Goal: Find contact information: Find contact information

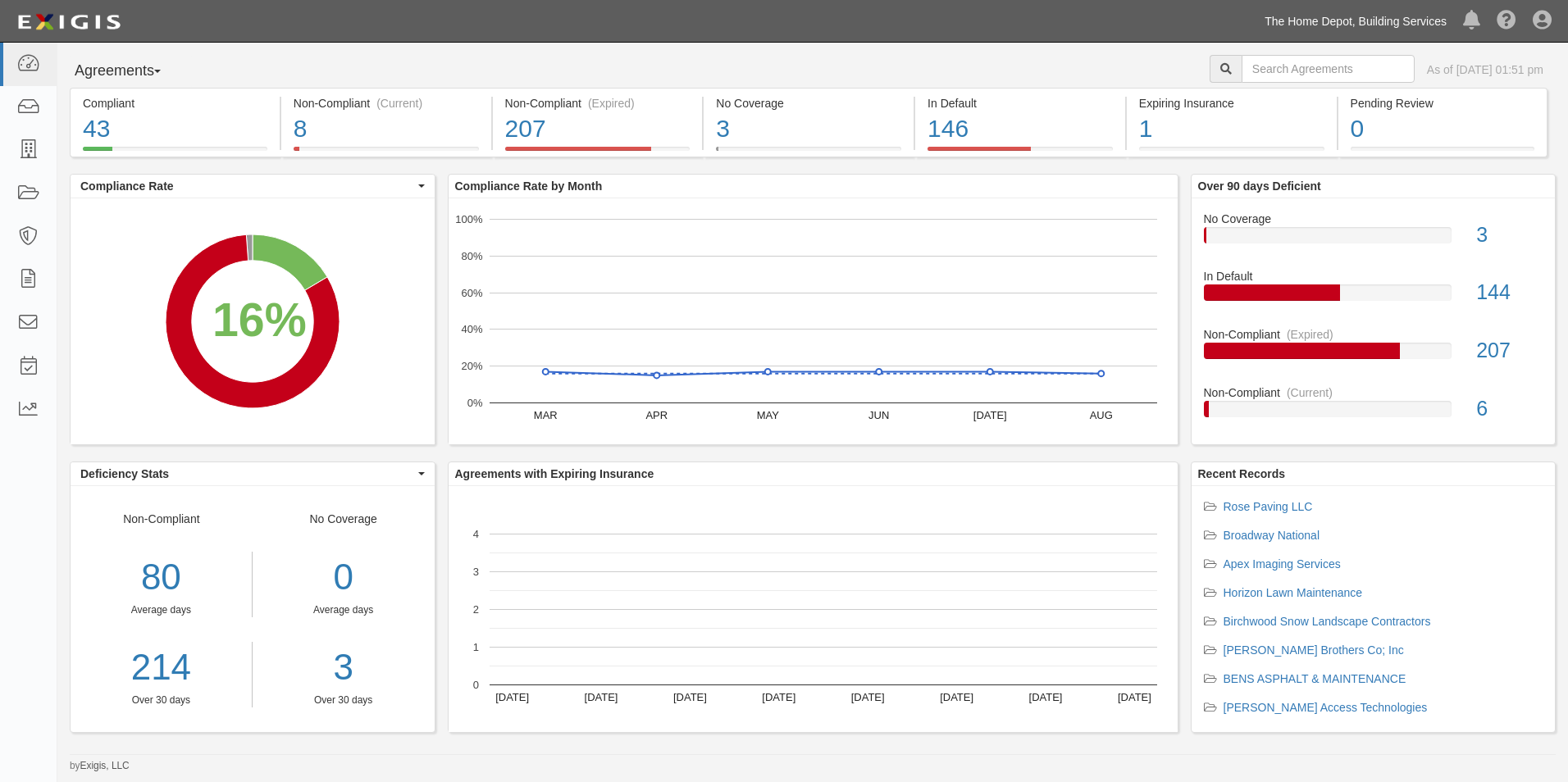
click at [1354, 16] on link "The Home Depot, Building Services" at bounding box center [1355, 21] width 198 height 33
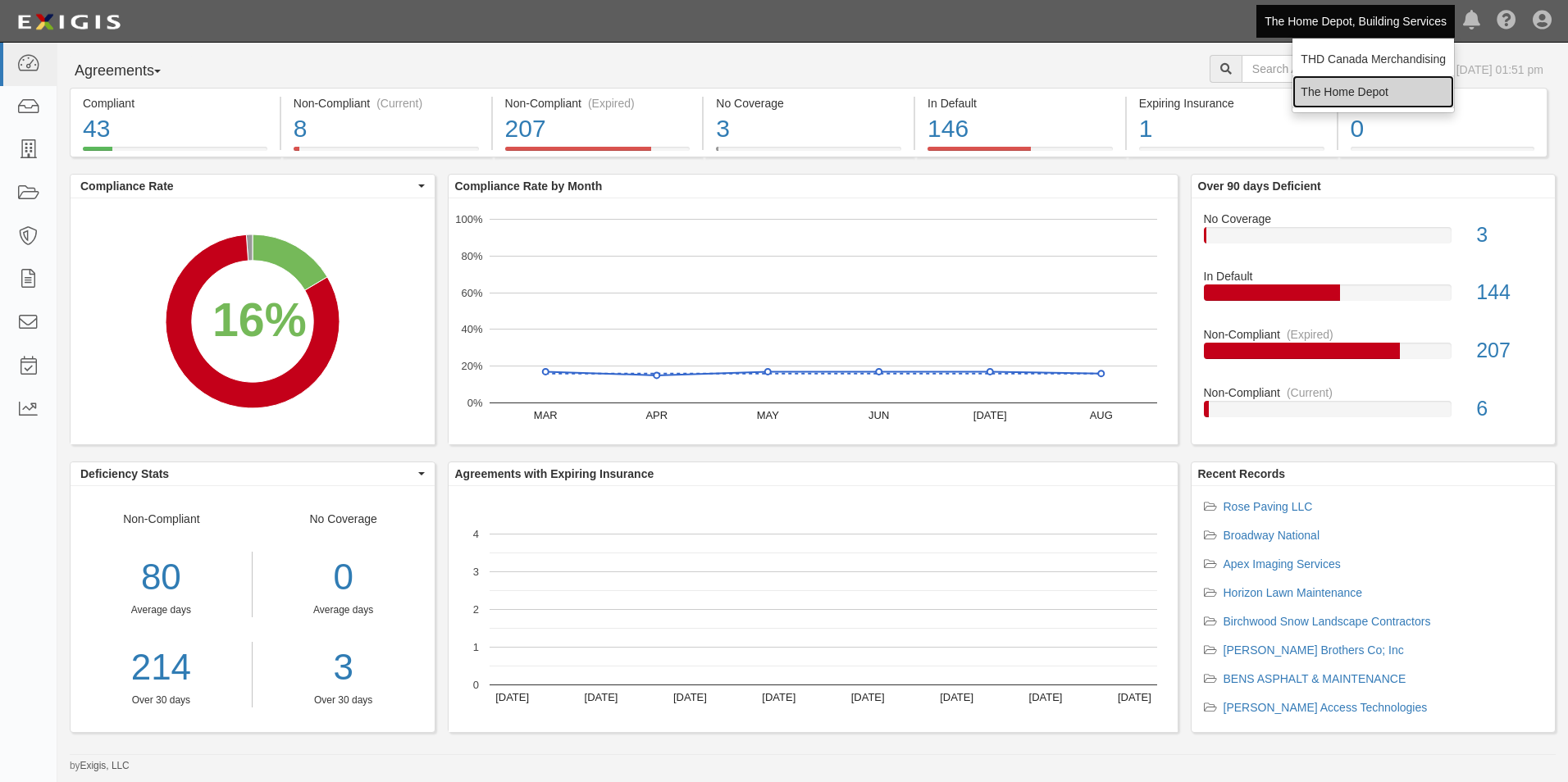
click at [1336, 86] on link "The Home Depot" at bounding box center [1373, 91] width 162 height 33
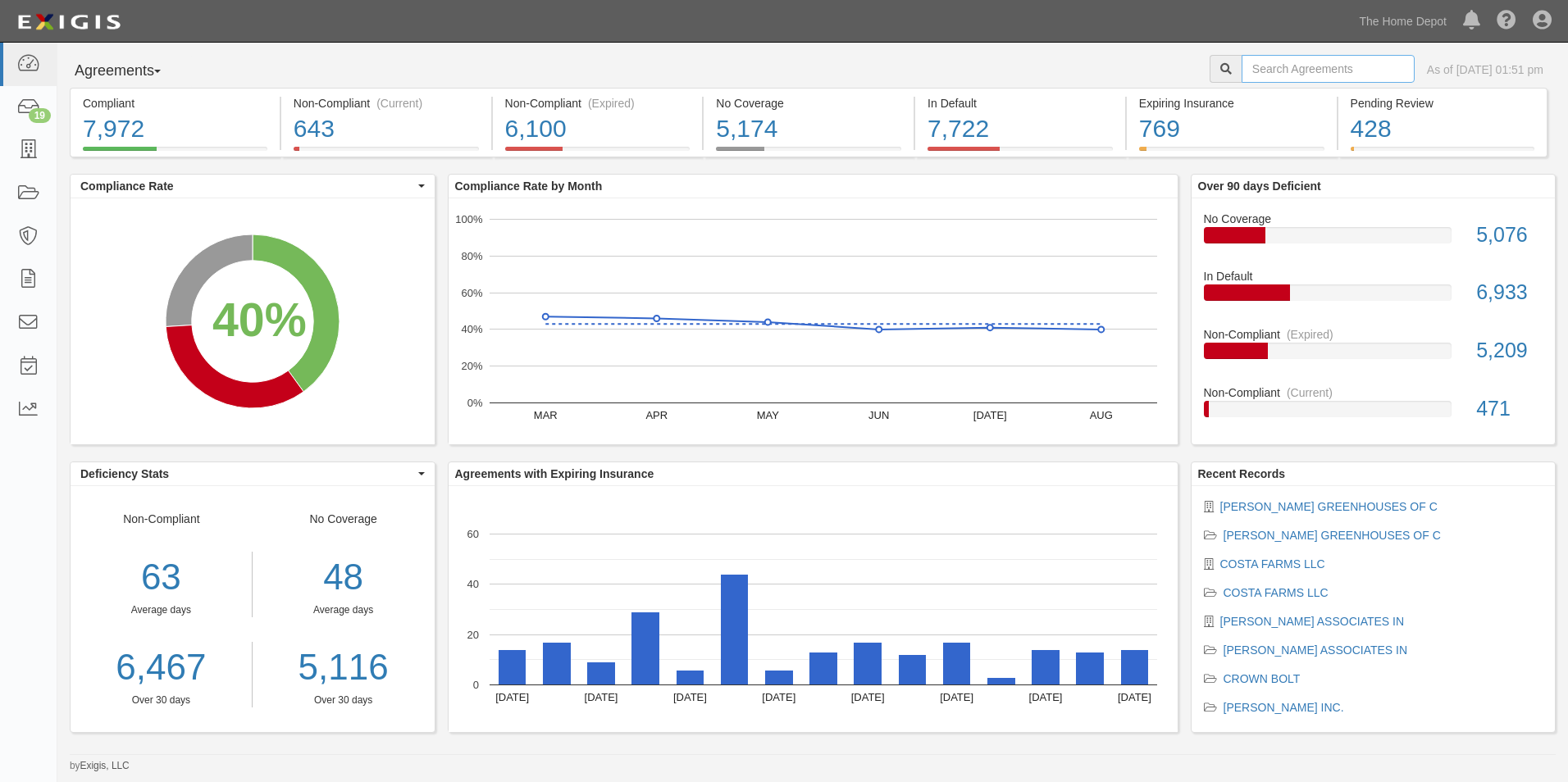
click at [1326, 78] on input "text" at bounding box center [1327, 68] width 173 height 28
type input "3M"
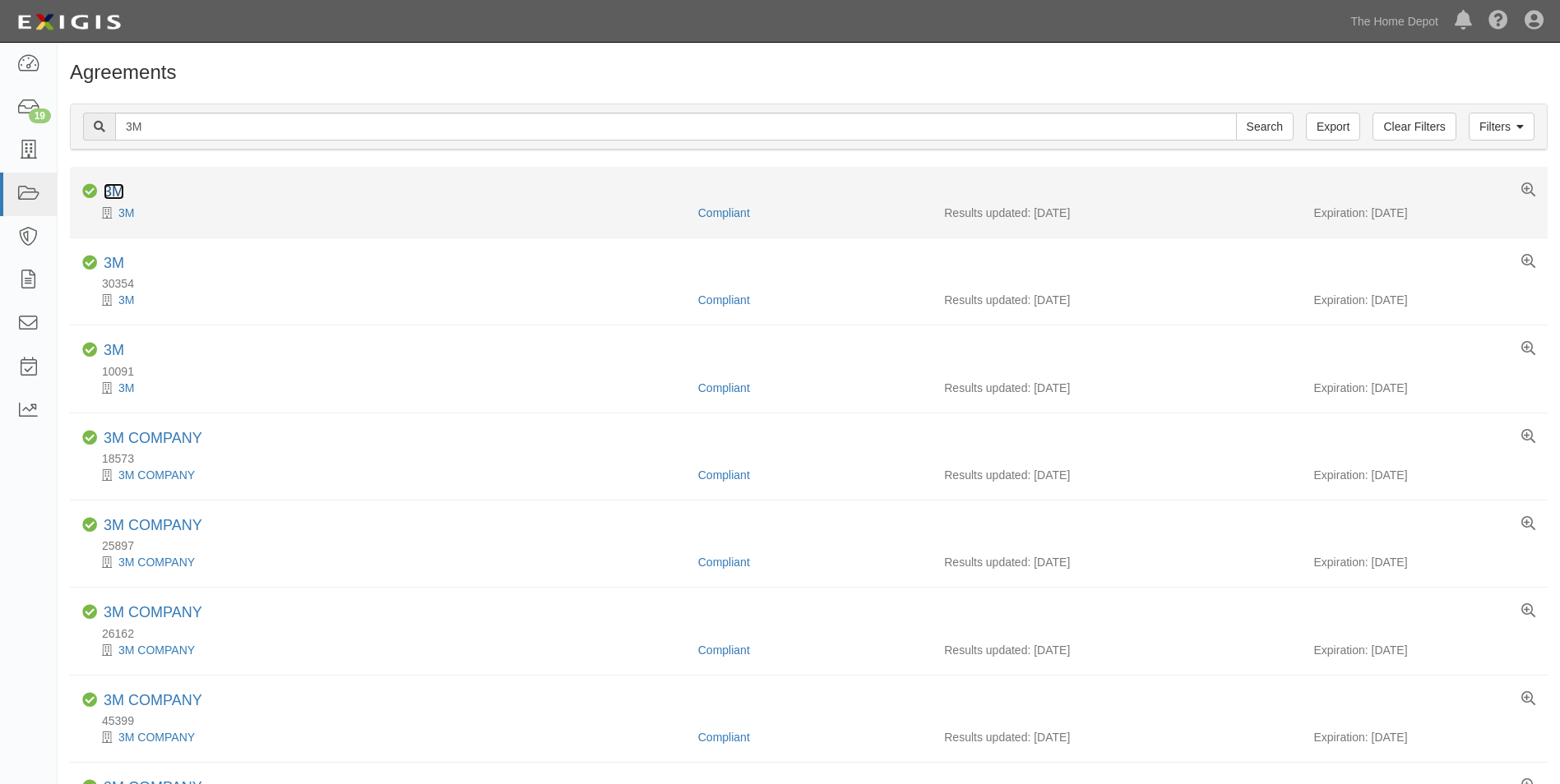
click at [116, 193] on link "3M" at bounding box center [113, 191] width 21 height 17
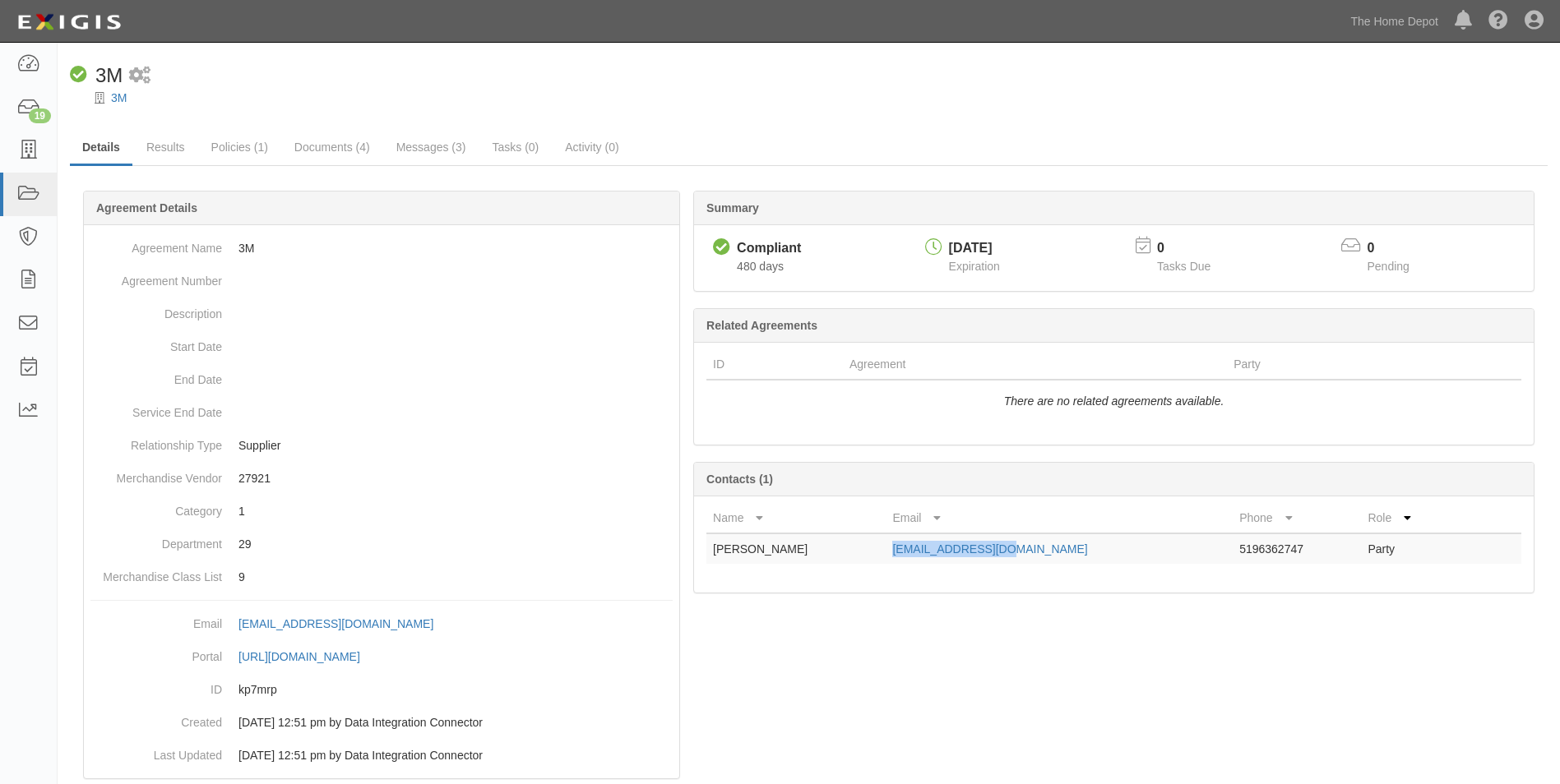
drag, startPoint x: 1074, startPoint y: 552, endPoint x: 917, endPoint y: 558, distance: 157.1
click at [917, 558] on td "[EMAIL_ADDRESS][DOMAIN_NAME]" at bounding box center [1059, 549] width 347 height 31
copy link "[EMAIL_ADDRESS][DOMAIN_NAME]"
